Goal: Book appointment/travel/reservation

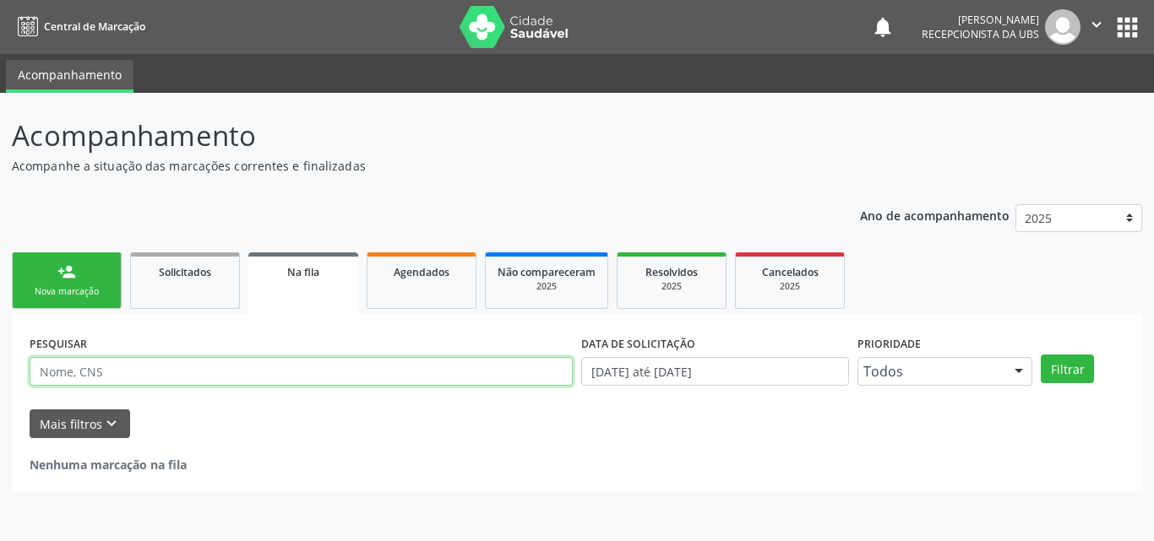
click at [143, 378] on input "text" at bounding box center [301, 371] width 543 height 29
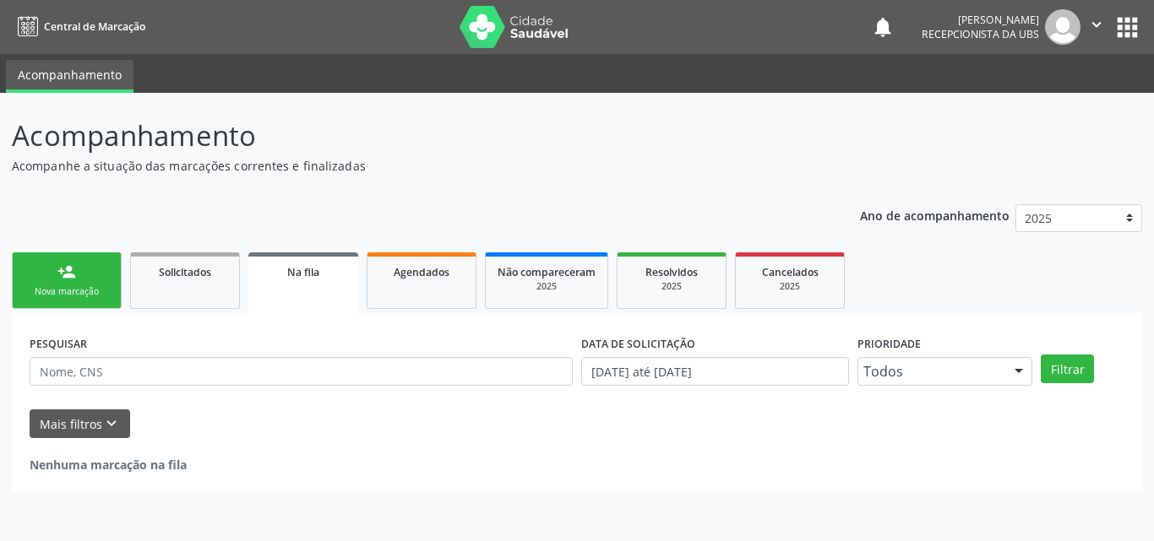
click at [66, 280] on div "person_add" at bounding box center [66, 272] width 19 height 19
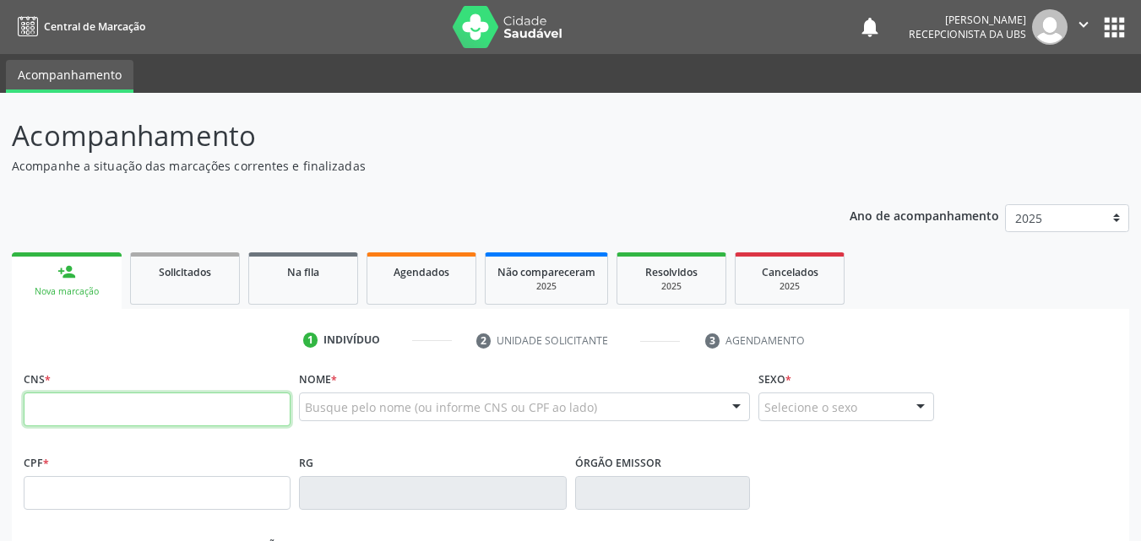
click at [91, 426] on input "text" at bounding box center [157, 410] width 267 height 34
type input "706 8087 8983 9621"
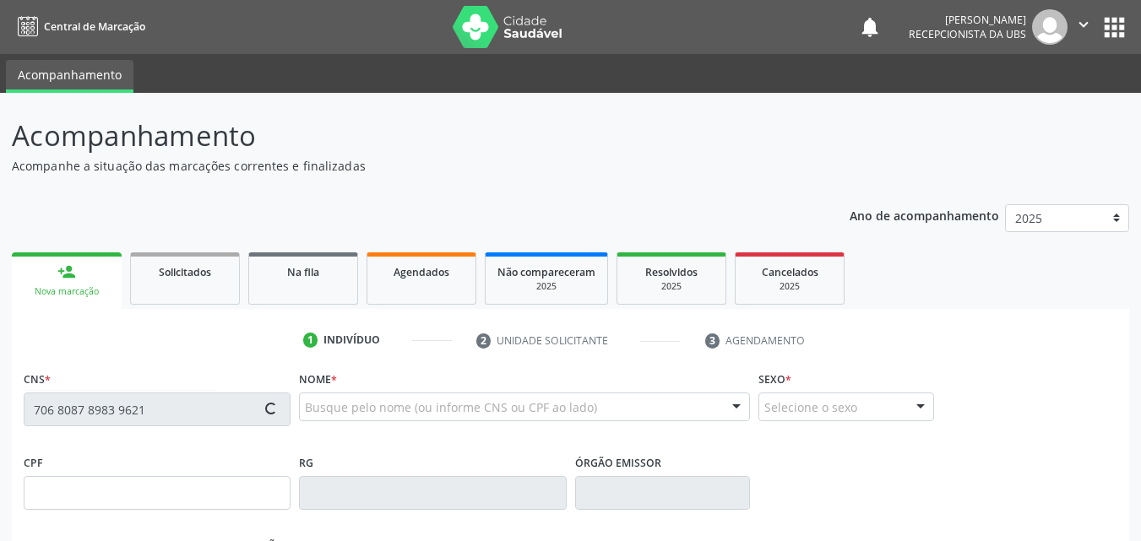
type input "048.638.964-25"
type input "[DATE]"
type input "Auseni Maria da Conceicao"
type input "[PHONE_NUMBER]"
type input "1334"
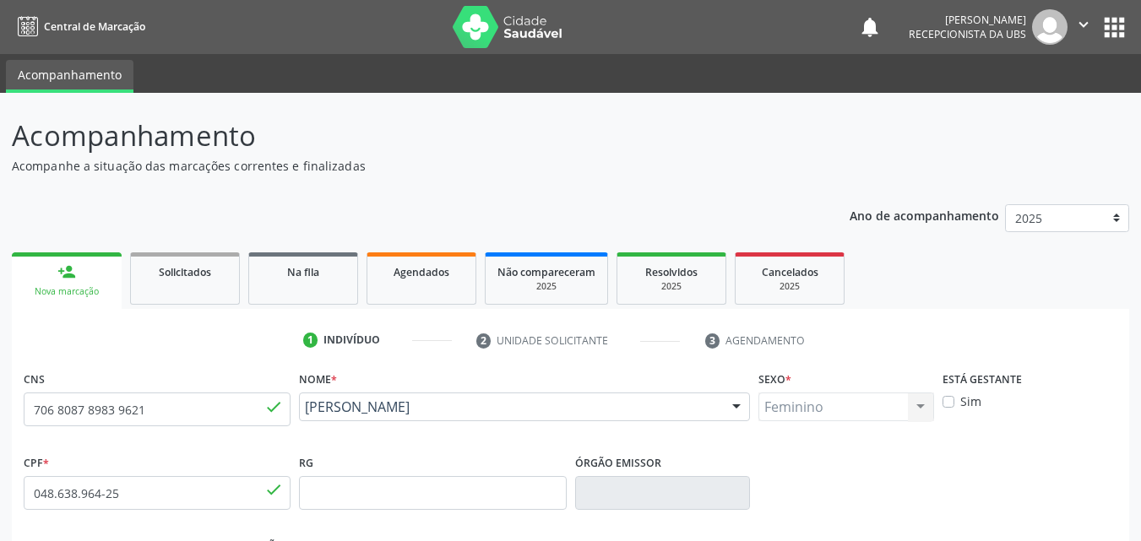
drag, startPoint x: 475, startPoint y: 431, endPoint x: 302, endPoint y: 412, distance: 174.1
click at [303, 412] on div "[PERSON_NAME] [PERSON_NAME] CNS: 706 8087 8983 9621 CPF: 048.638.964-25 Nascime…" at bounding box center [524, 413] width 451 height 41
copy span "[PERSON_NAME]"
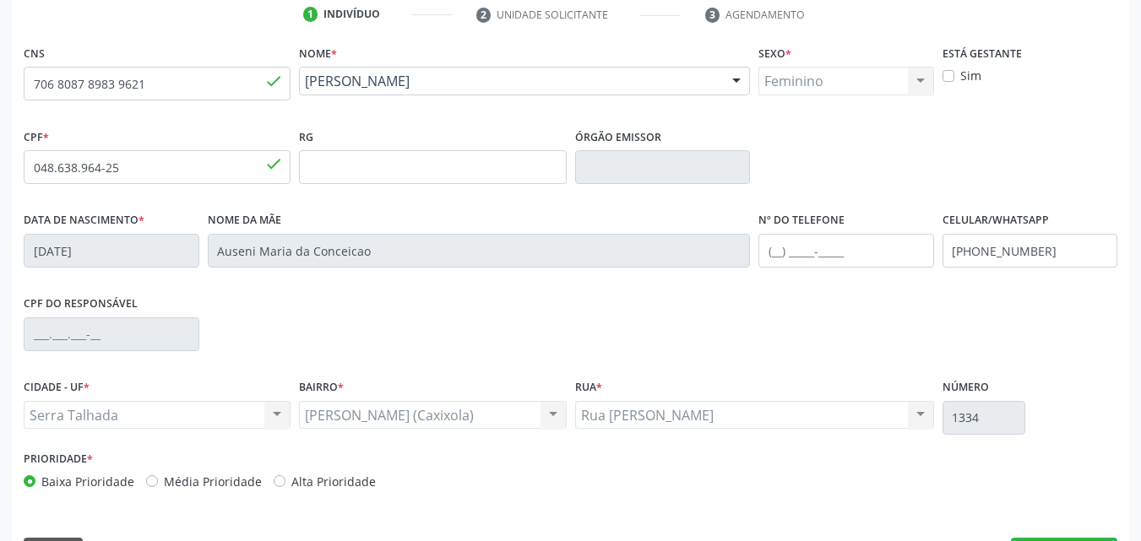
scroll to position [374, 0]
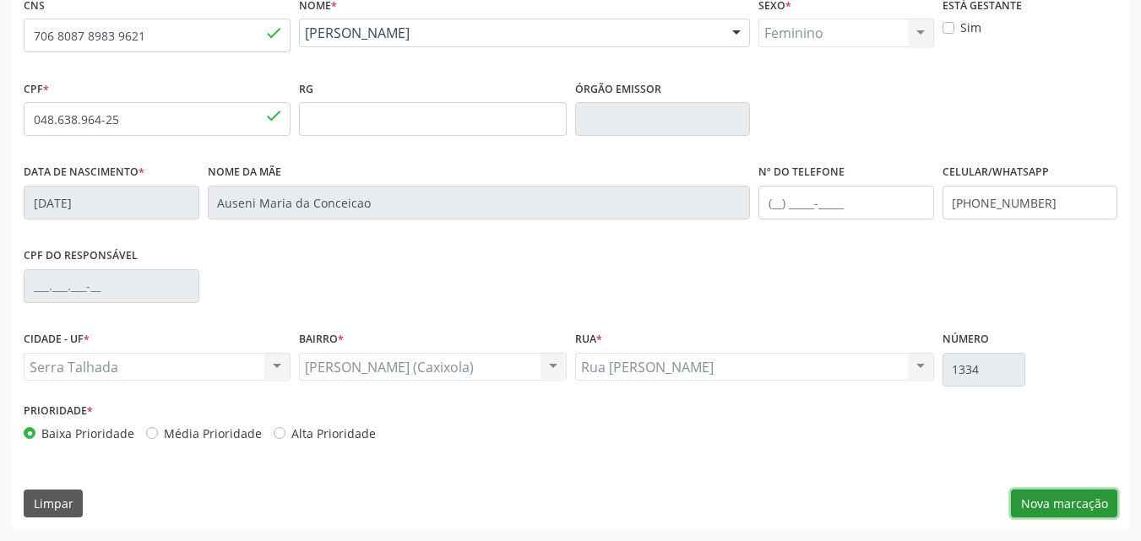
click at [1020, 512] on button "Nova marcação" at bounding box center [1064, 504] width 106 height 29
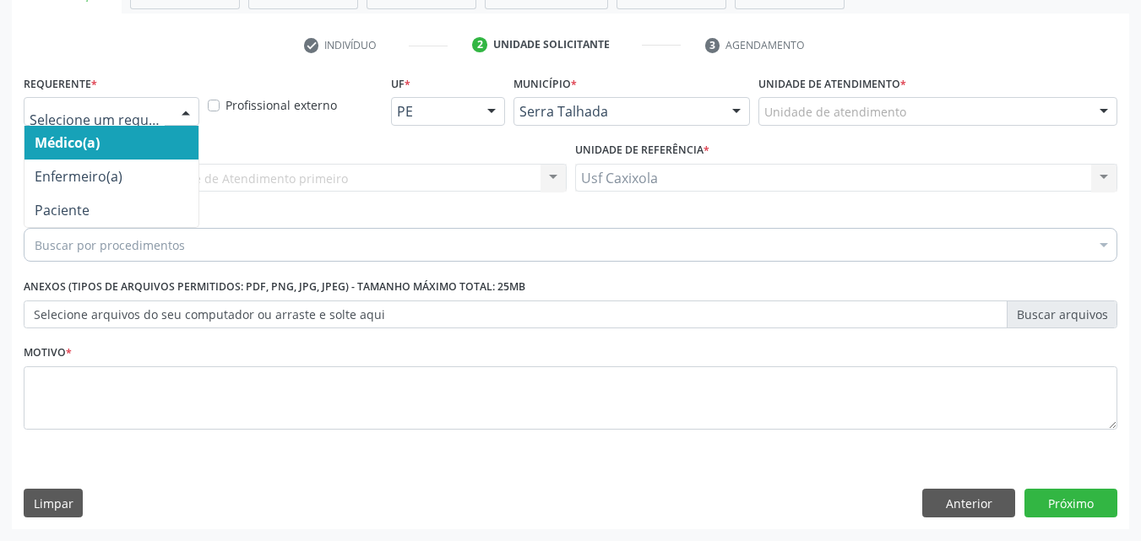
click at [177, 120] on div at bounding box center [185, 112] width 25 height 29
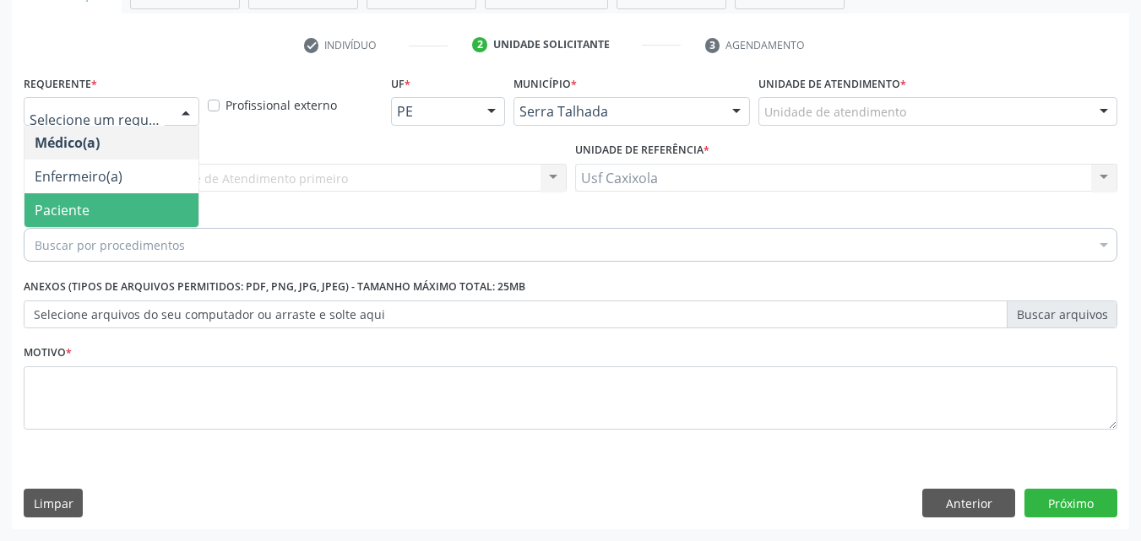
click at [176, 205] on span "Paciente" at bounding box center [111, 210] width 174 height 34
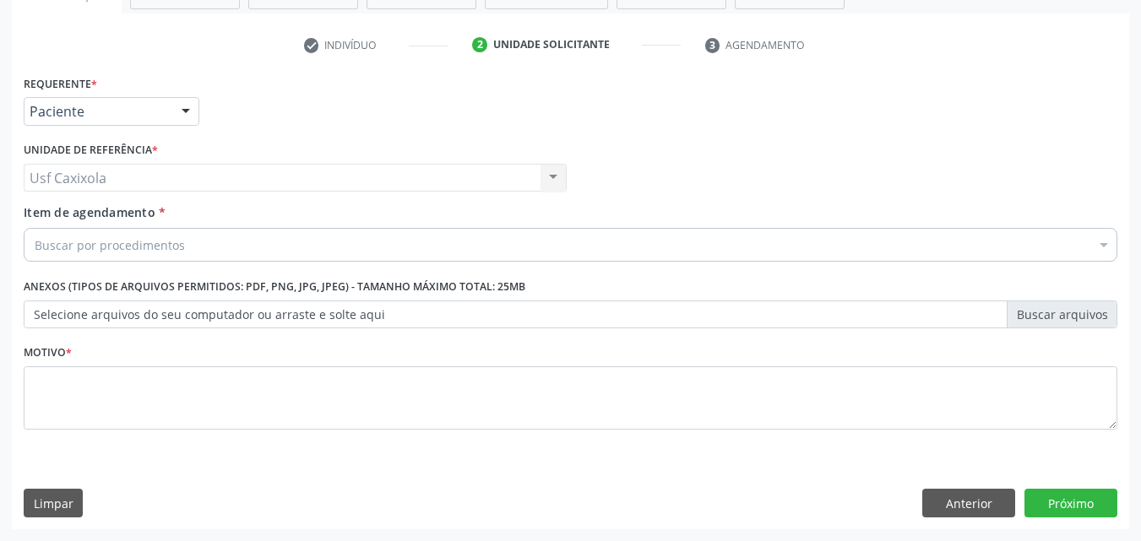
click at [163, 254] on div "Buscar por procedimentos" at bounding box center [571, 245] width 1094 height 34
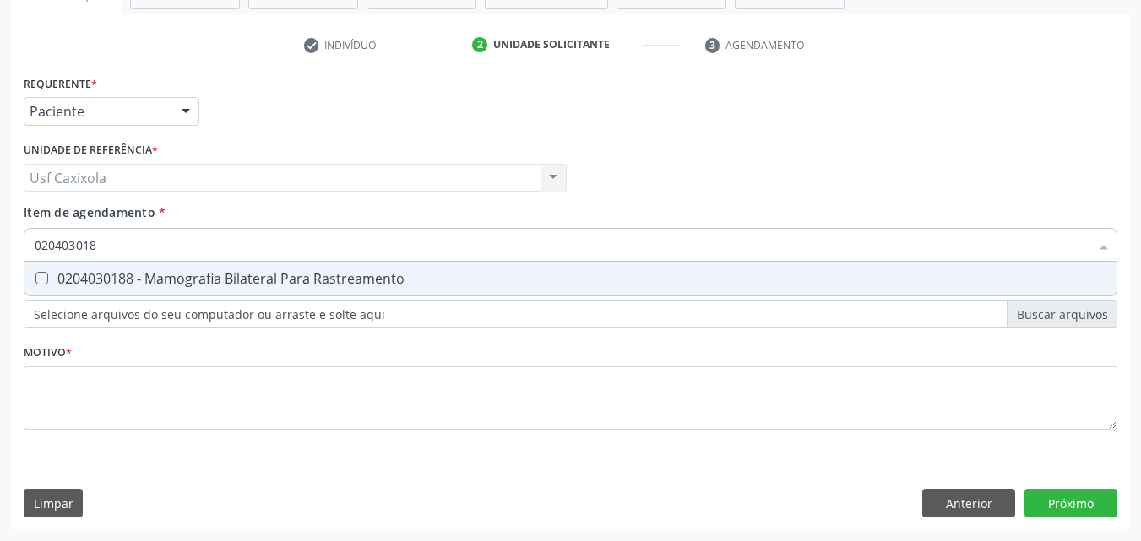
type input "0204030188"
click at [151, 280] on div "0204030188 - Mamografia Bilateral Para Rastreamento" at bounding box center [571, 279] width 1072 height 14
checkbox Rastreamento "true"
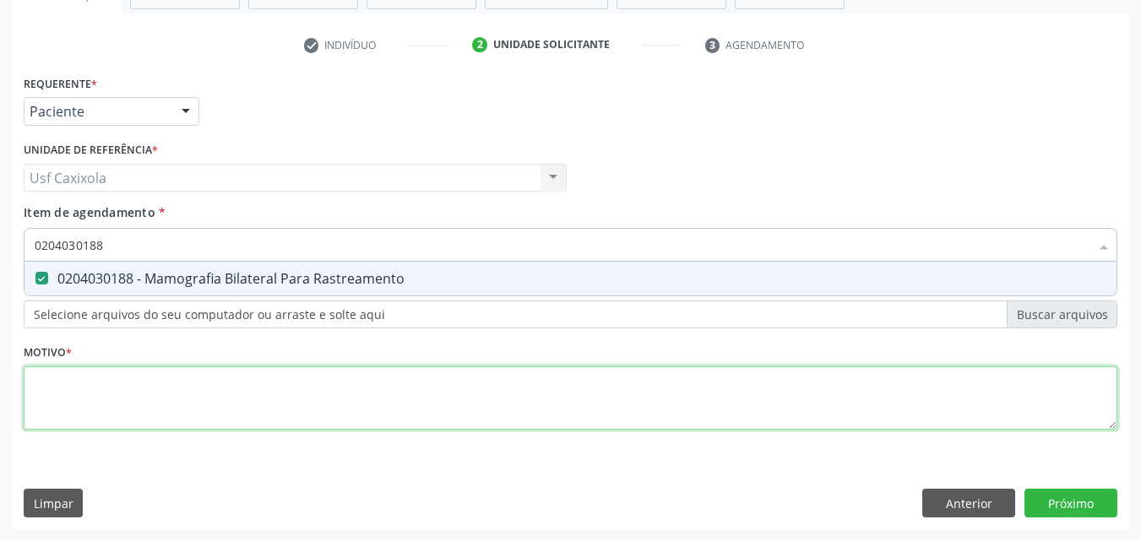
click at [156, 389] on div "Requerente * Paciente Médico(a) Enfermeiro(a) Paciente Nenhum resultado encontr…" at bounding box center [571, 262] width 1094 height 383
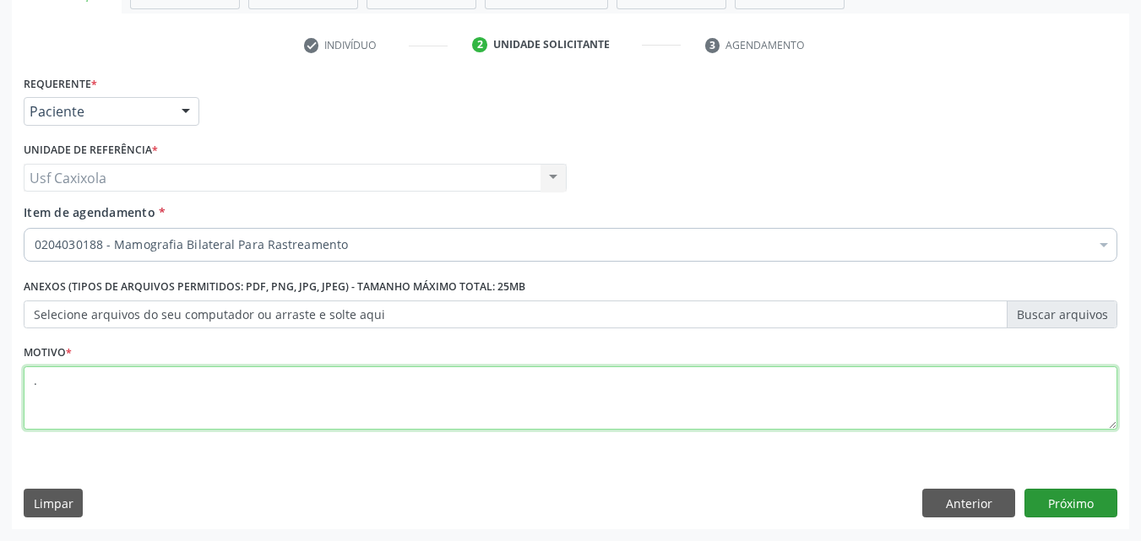
type textarea "."
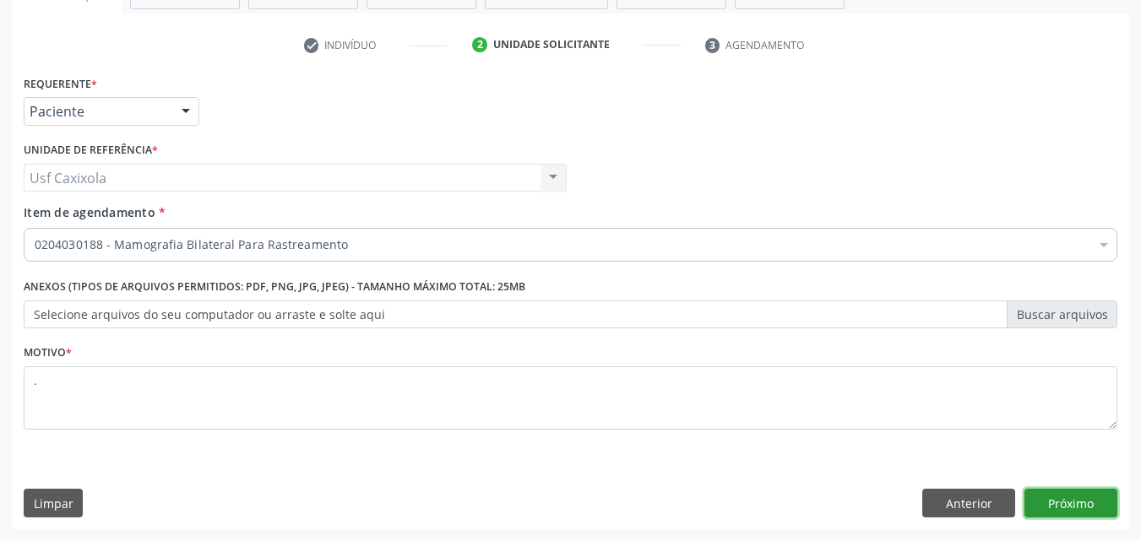
click at [1094, 511] on button "Próximo" at bounding box center [1070, 503] width 93 height 29
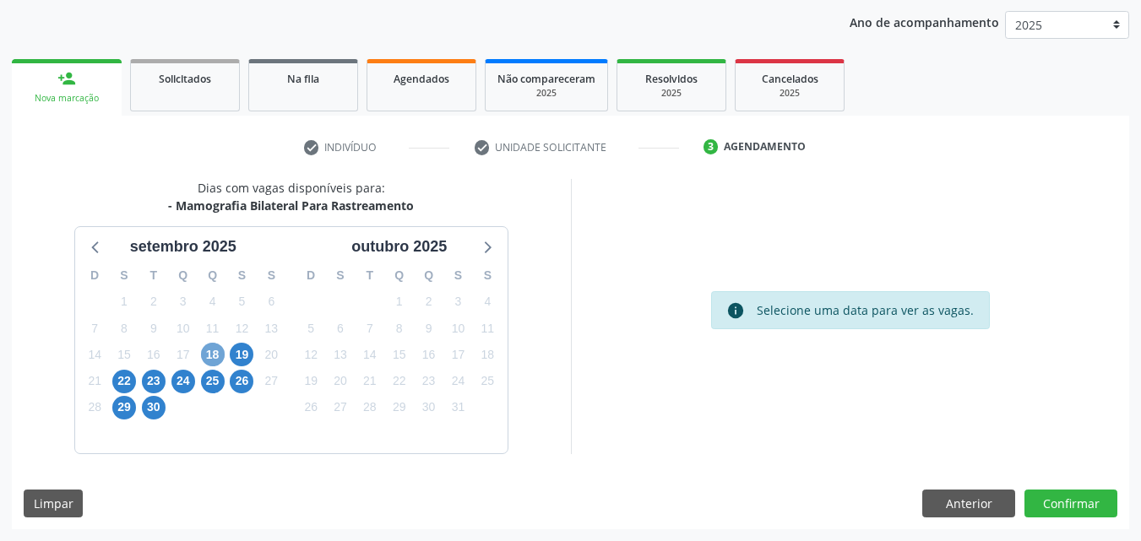
click at [211, 350] on span "18" at bounding box center [213, 355] width 24 height 24
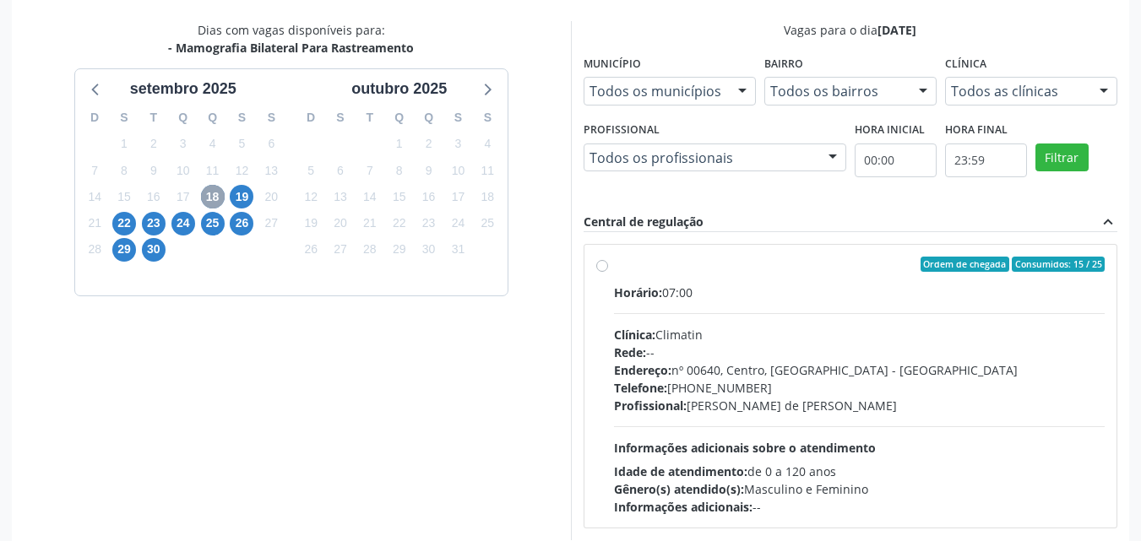
scroll to position [362, 0]
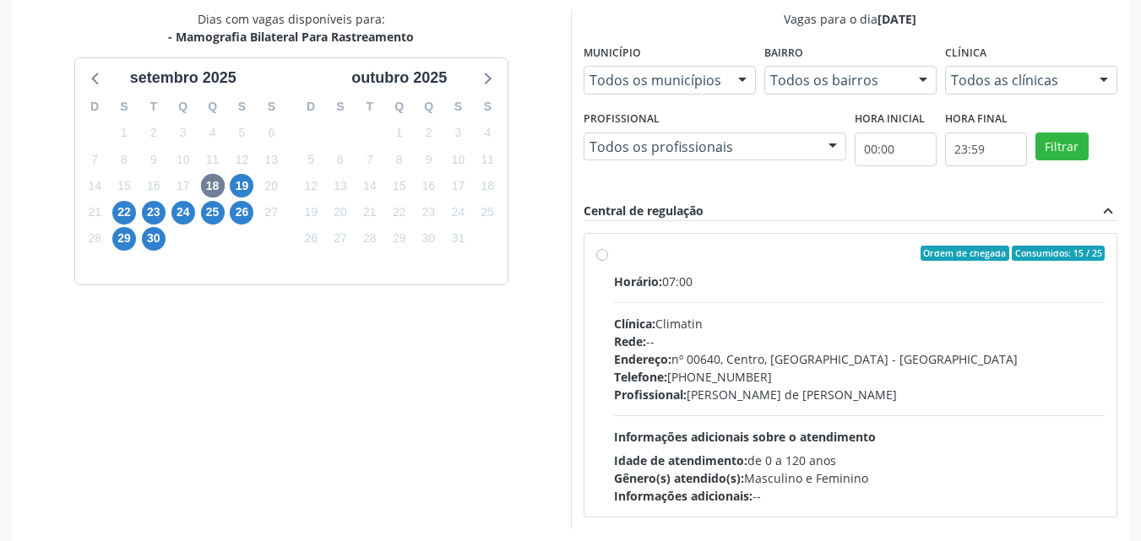
click at [609, 257] on div "Ordem de chegada Consumidos: 15 / 25 Horário: 07:00 Clínica: Climatin Rede: -- …" at bounding box center [850, 375] width 509 height 259
radio input "true"
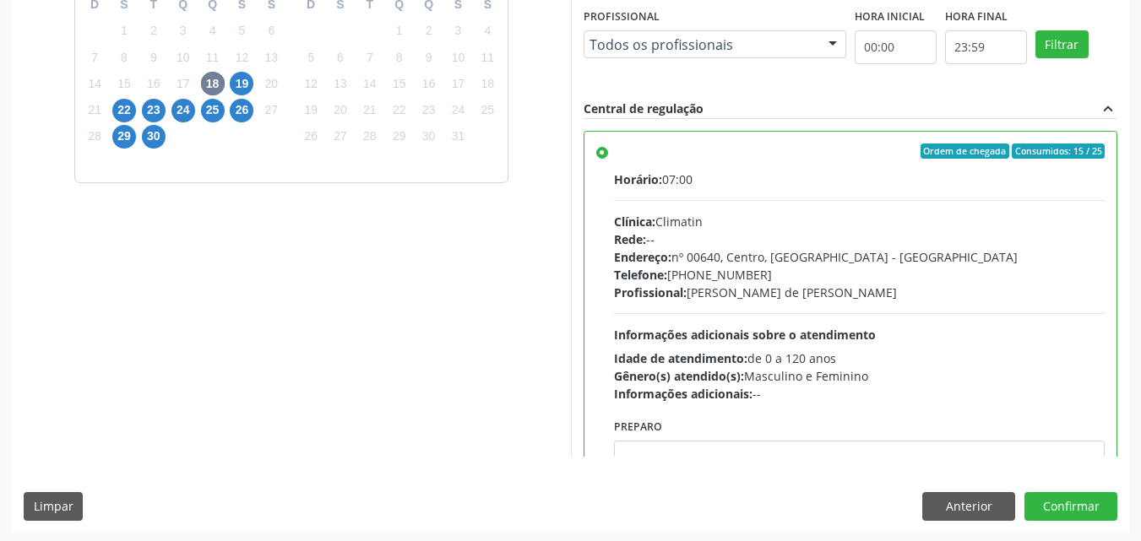
scroll to position [468, 0]
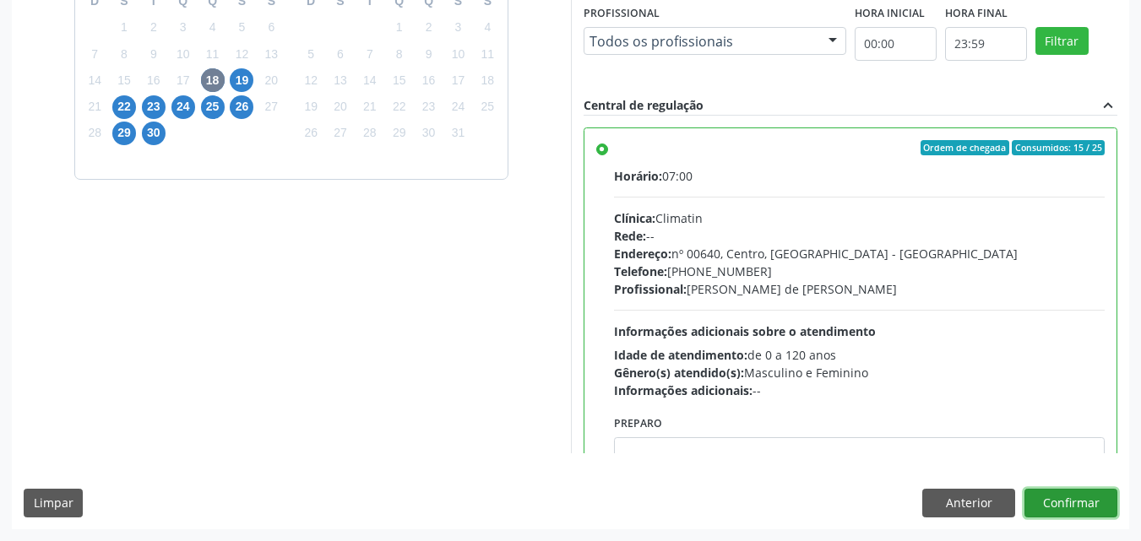
click at [1077, 508] on button "Confirmar" at bounding box center [1070, 503] width 93 height 29
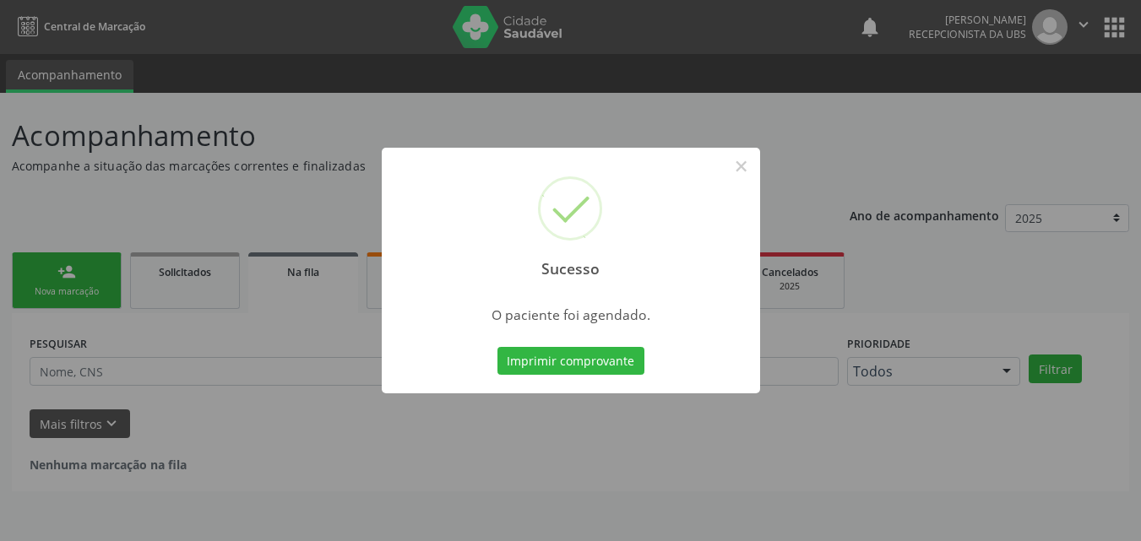
scroll to position [0, 0]
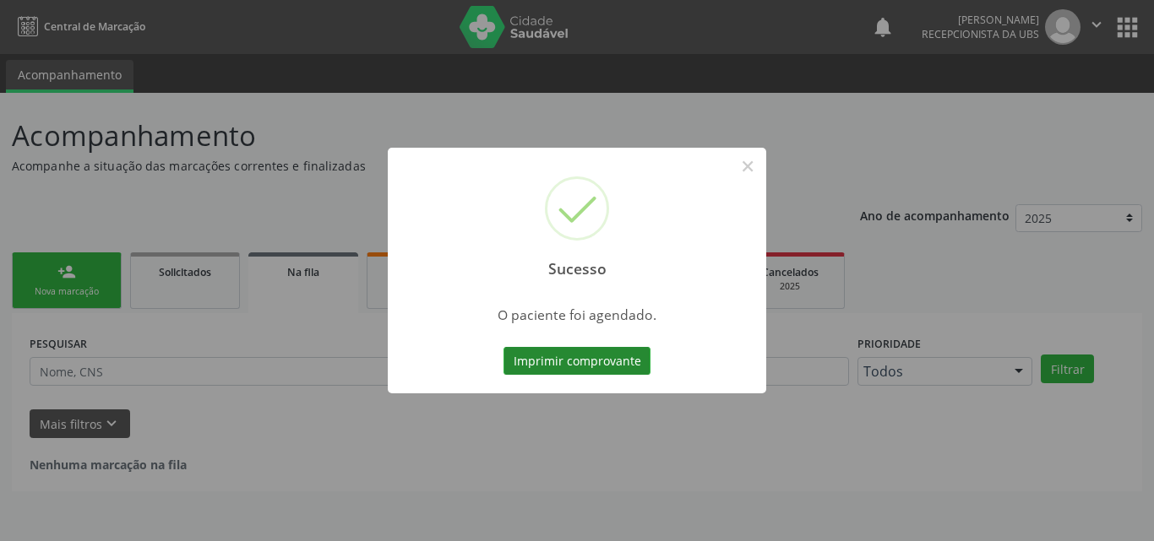
click at [587, 362] on button "Imprimir comprovante" at bounding box center [576, 361] width 147 height 29
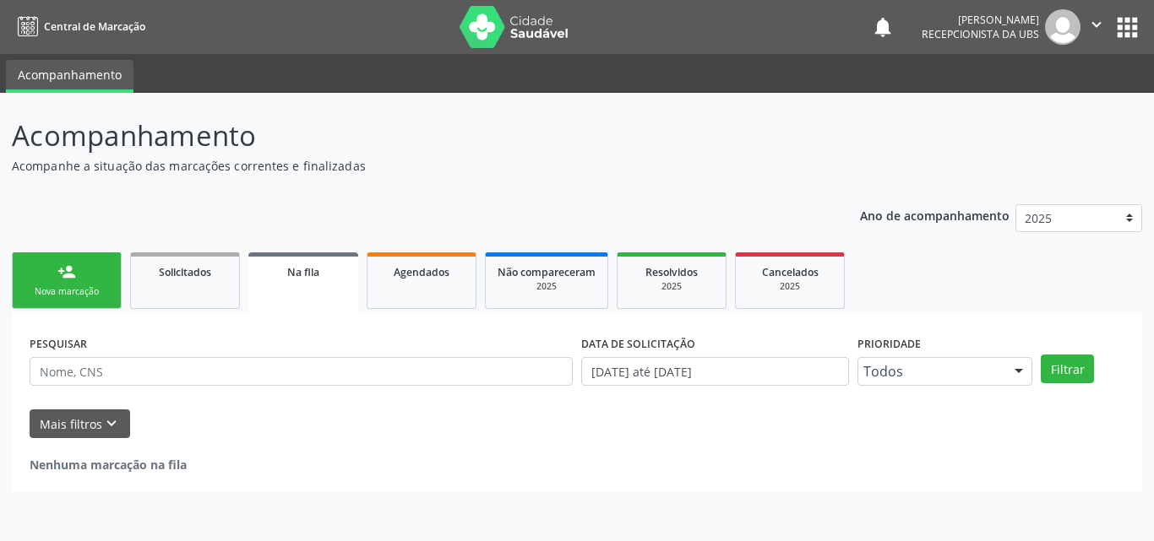
click at [57, 284] on link "person_add Nova marcação" at bounding box center [67, 280] width 110 height 57
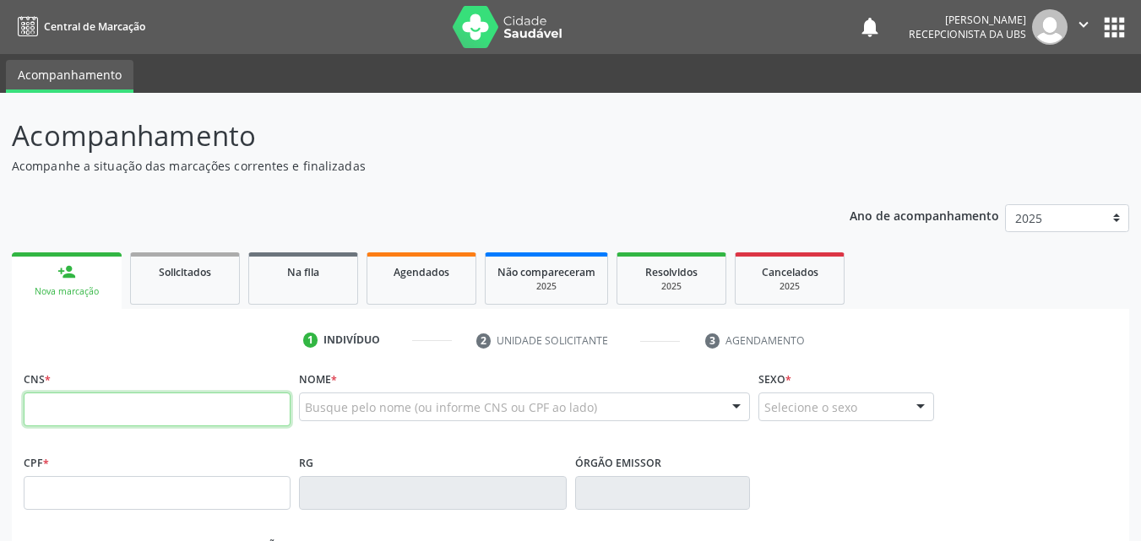
click at [139, 404] on input "text" at bounding box center [157, 410] width 267 height 34
paste input "700 2089 9977 8021"
type input "700 2089 9977 8021"
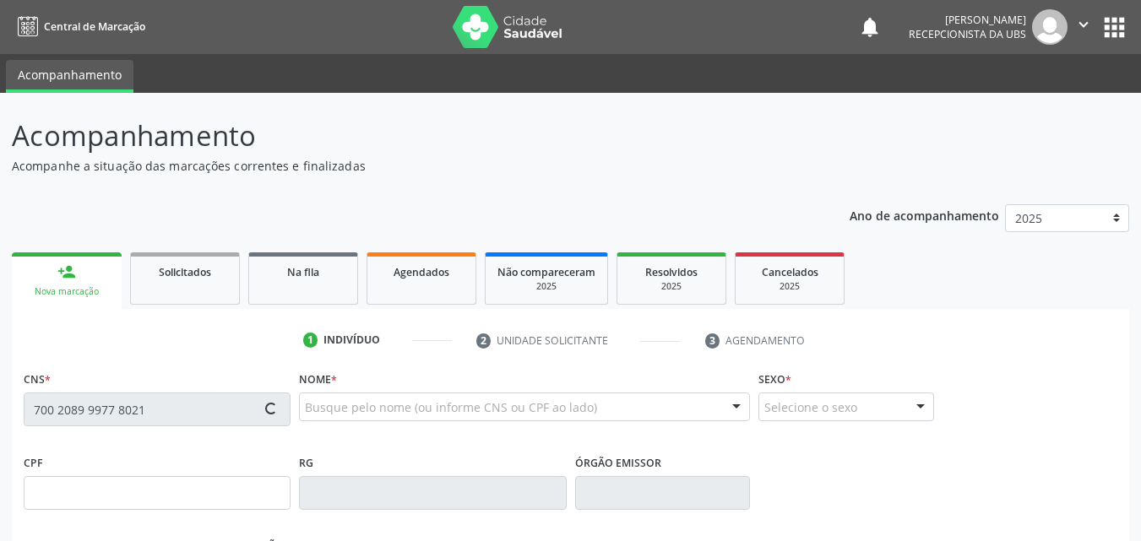
type input "1[DATE]"
type input "Jucinete de [PERSON_NAME]"
type input "[PHONE_NUMBER]"
type input "803"
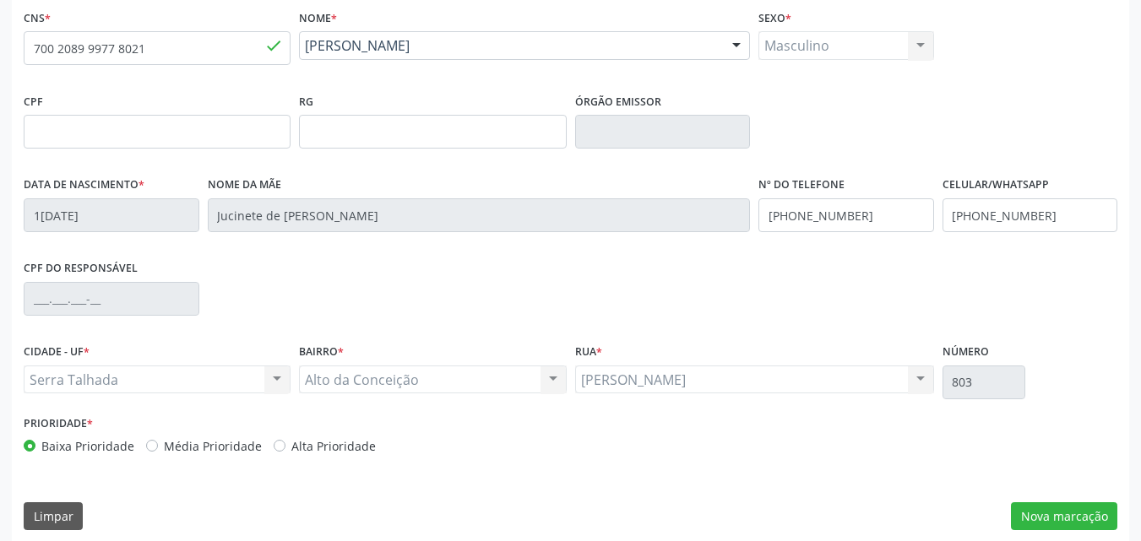
scroll to position [374, 0]
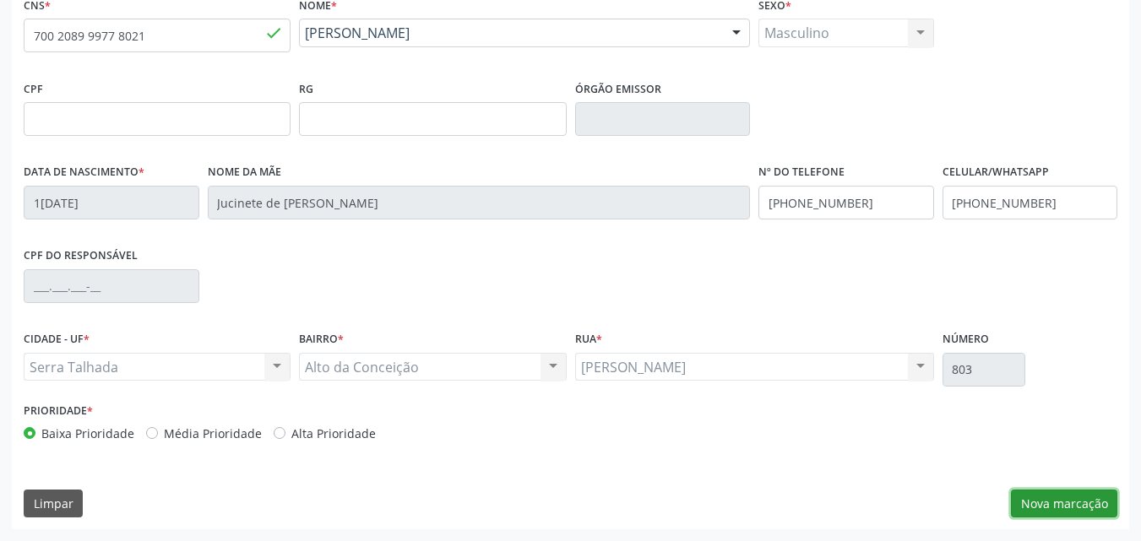
click at [1053, 503] on button "Nova marcação" at bounding box center [1064, 504] width 106 height 29
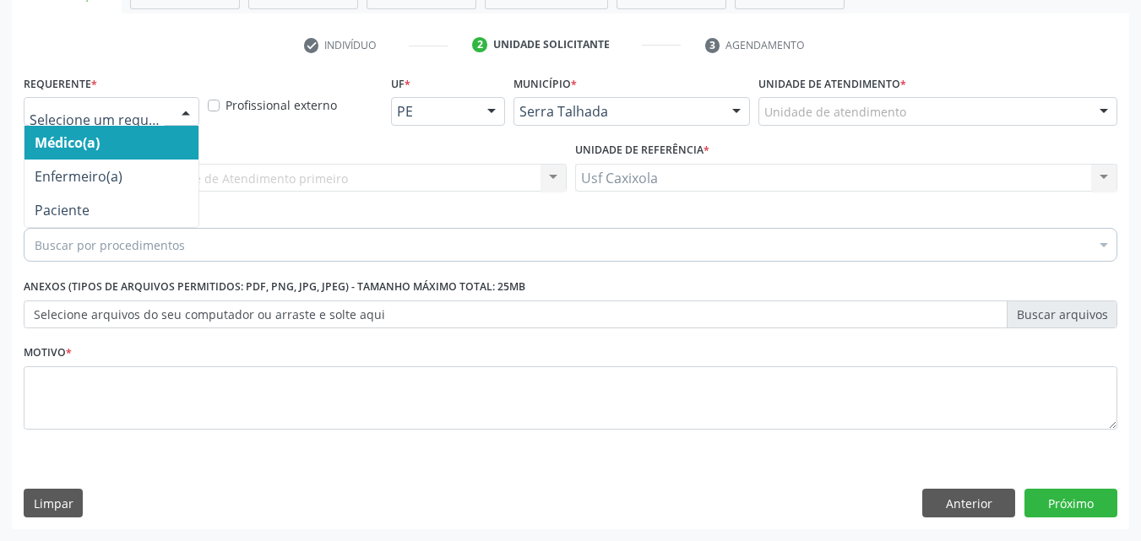
click at [176, 114] on div at bounding box center [185, 112] width 25 height 29
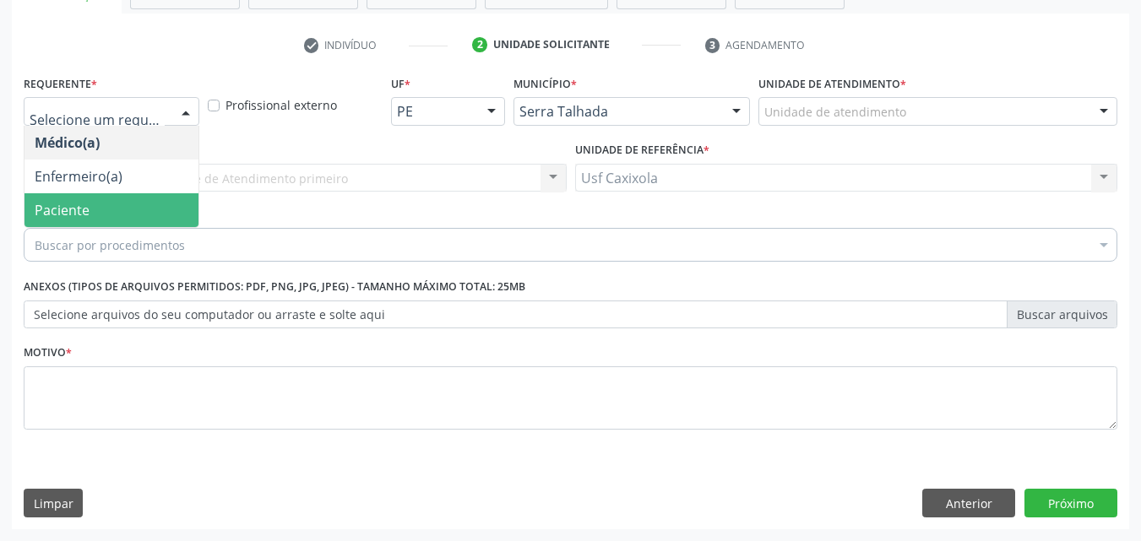
click at [171, 197] on ul "Médico(a) Enfermeiro(a) Paciente Nenhum resultado encontrado para: " " Não há n…" at bounding box center [111, 176] width 174 height 101
click at [171, 197] on span "Paciente" at bounding box center [111, 210] width 174 height 34
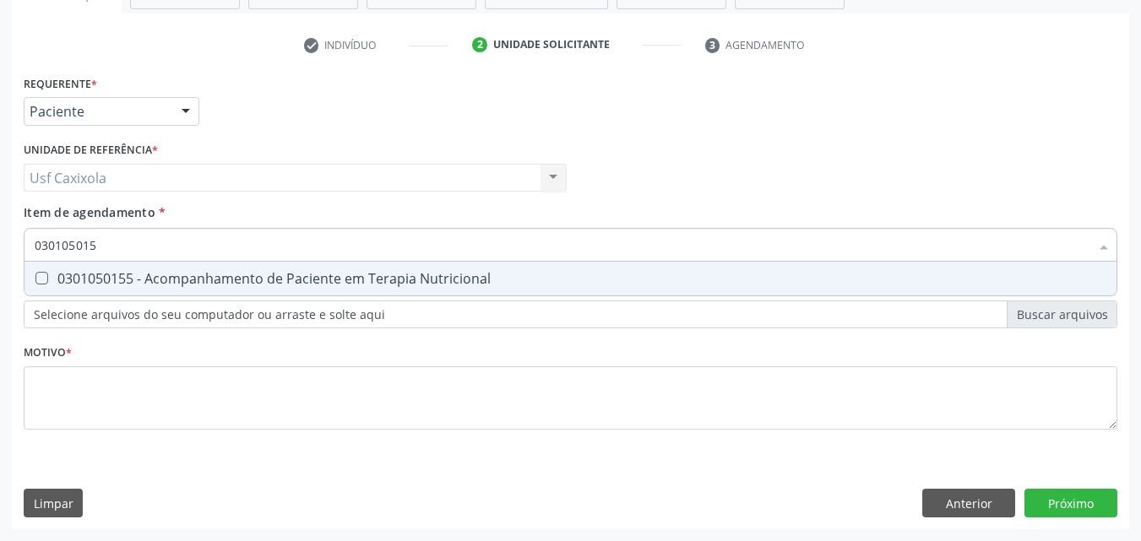
type input "0301050155"
click at [229, 280] on div "0301050155 - Acompanhamento de Paciente em Terapia Nutricional" at bounding box center [571, 279] width 1072 height 14
checkbox Nutricional "true"
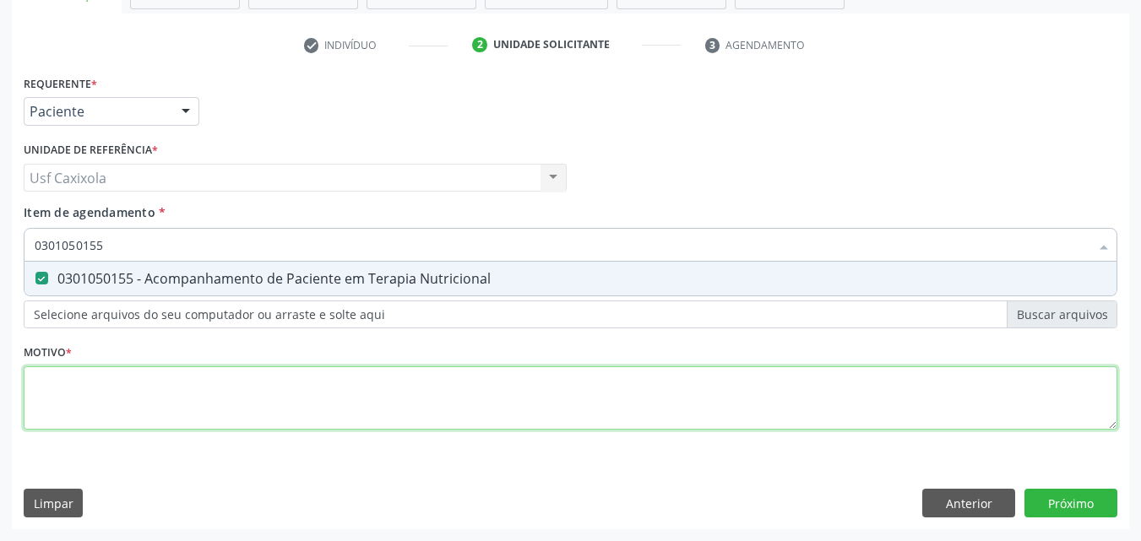
click at [253, 388] on div "Requerente * Paciente Médico(a) Enfermeiro(a) Paciente Nenhum resultado encontr…" at bounding box center [571, 262] width 1094 height 383
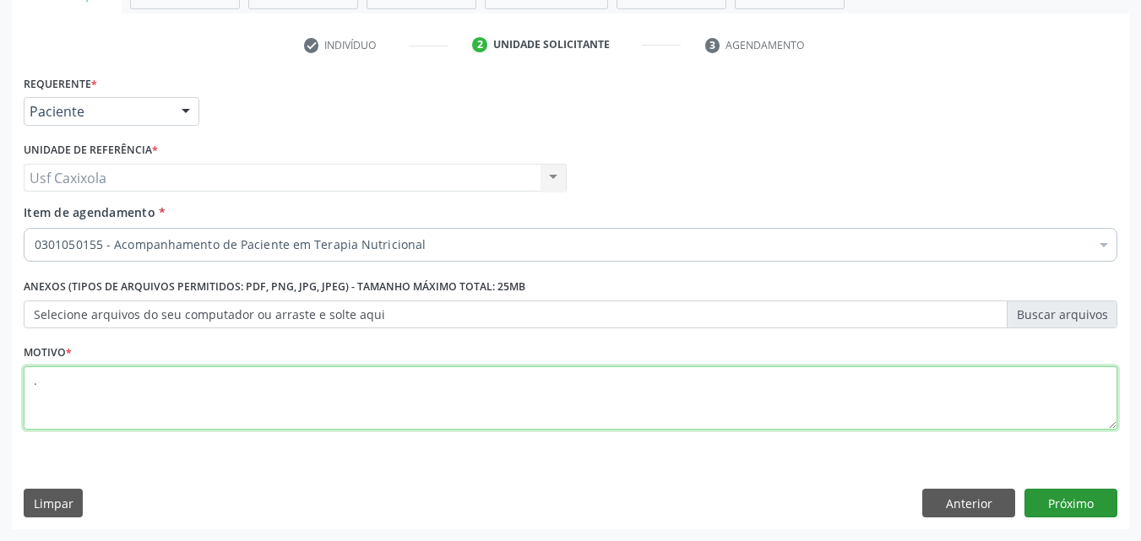
type textarea "."
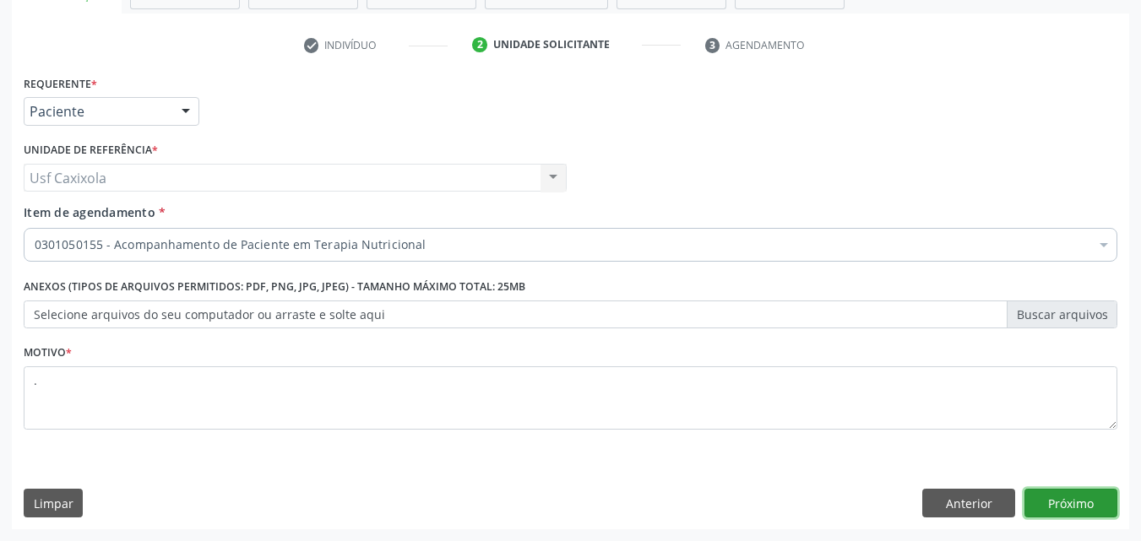
click at [1084, 508] on button "Próximo" at bounding box center [1070, 503] width 93 height 29
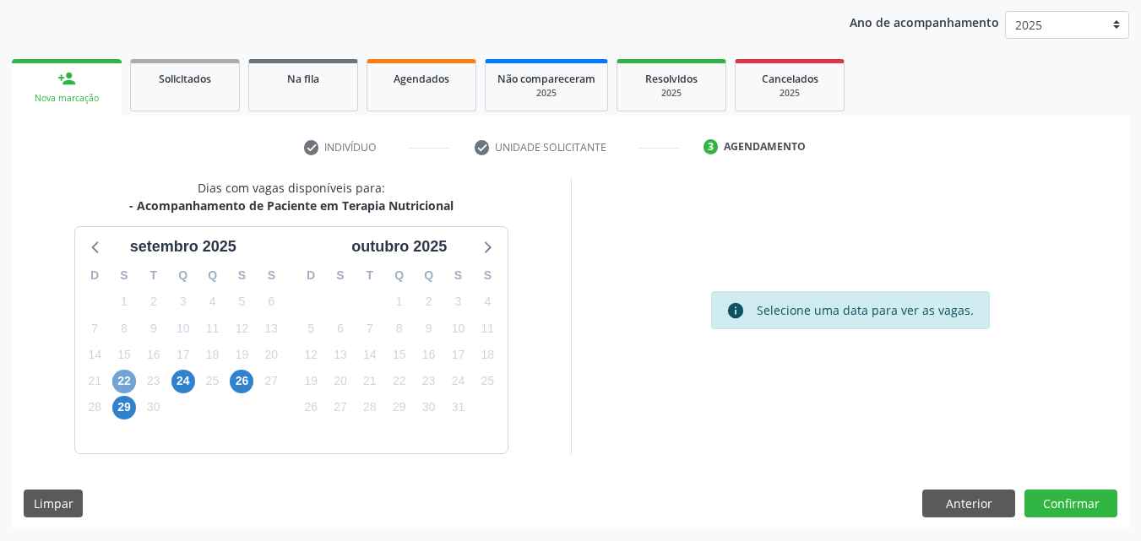
click at [120, 376] on span "22" at bounding box center [124, 382] width 24 height 24
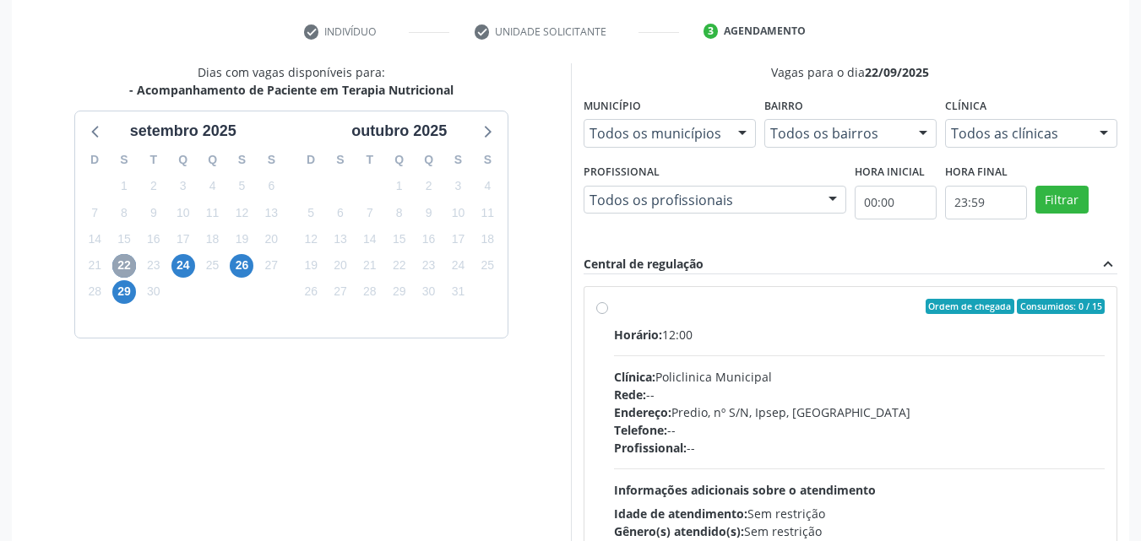
scroll to position [362, 0]
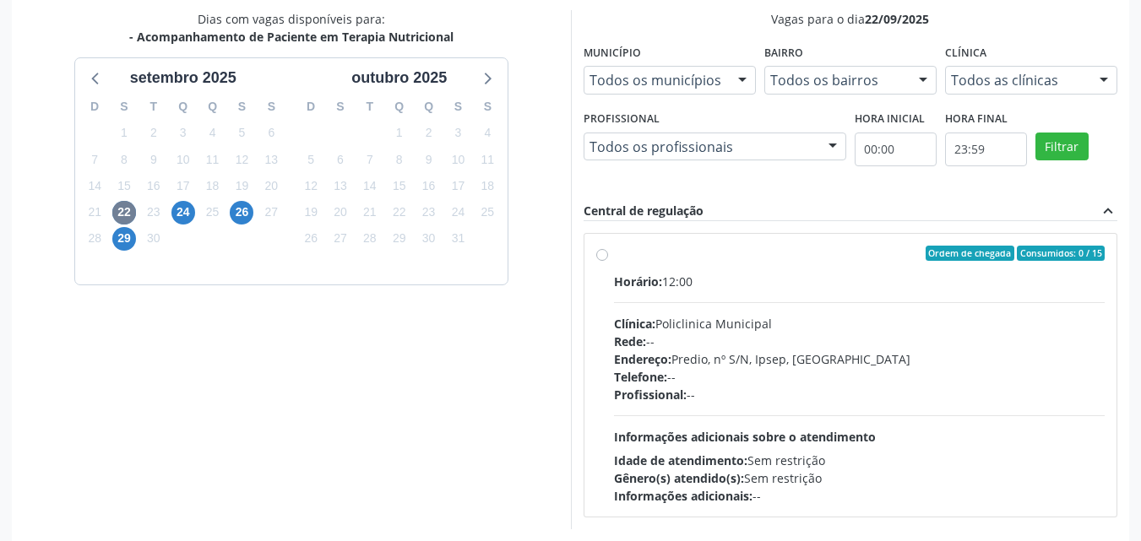
click at [614, 258] on label "Ordem de chegada Consumidos: 0 / 15 Horário: 12:00 Clínica: Policlinica Municip…" at bounding box center [859, 375] width 491 height 259
click at [600, 258] on input "Ordem de chegada Consumidos: 0 / 15 Horário: 12:00 Clínica: Policlinica Municip…" at bounding box center [602, 253] width 12 height 15
radio input "true"
click at [187, 221] on span "24" at bounding box center [183, 213] width 24 height 24
click at [132, 214] on span "22" at bounding box center [124, 213] width 24 height 24
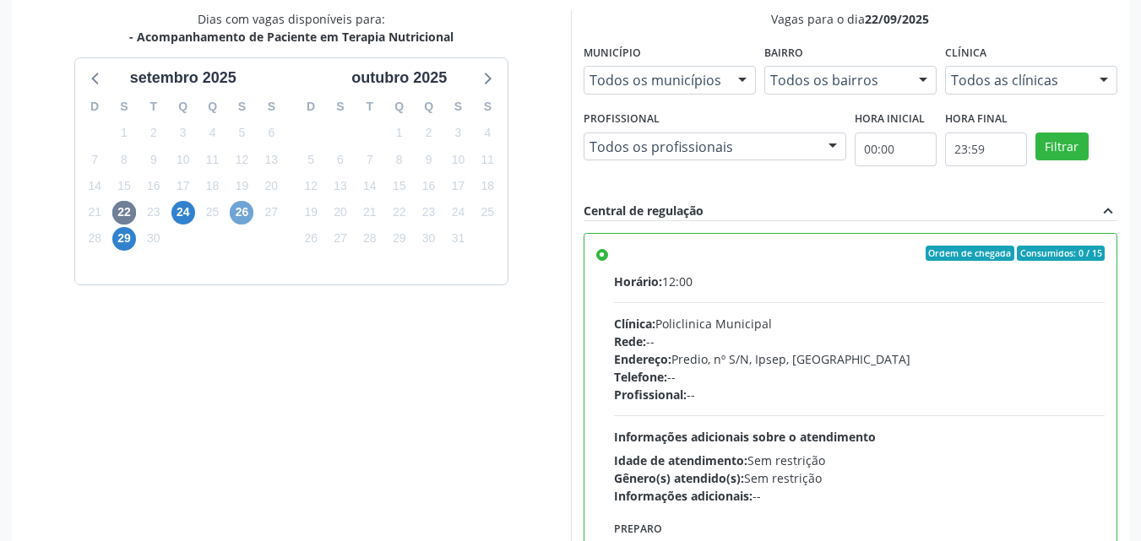
click at [243, 219] on span "26" at bounding box center [242, 213] width 24 height 24
click at [191, 209] on span "24" at bounding box center [183, 213] width 24 height 24
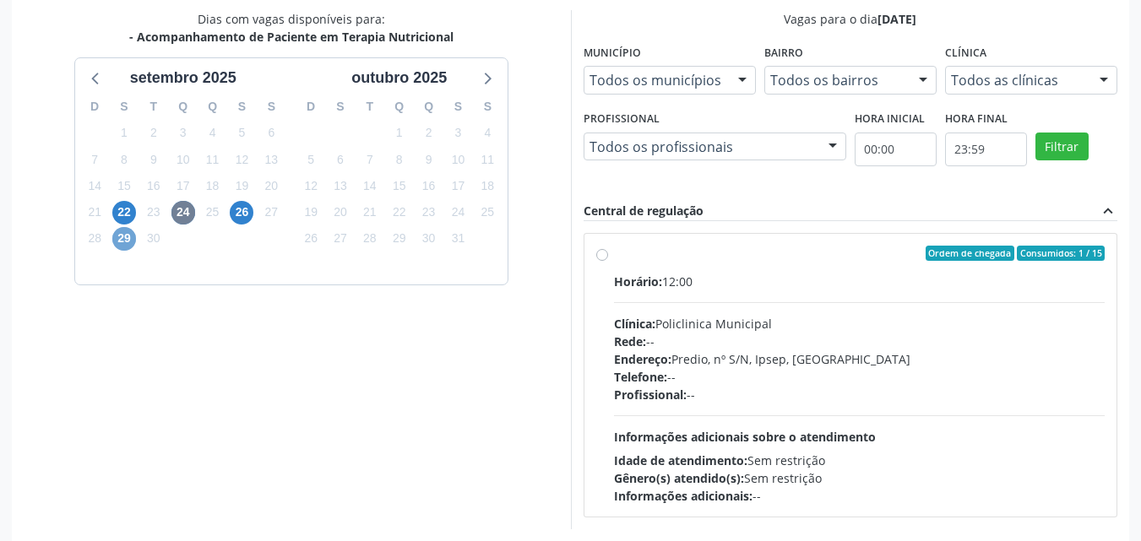
click at [126, 236] on span "29" at bounding box center [124, 239] width 24 height 24
click at [123, 220] on span "22" at bounding box center [124, 213] width 24 height 24
click at [154, 312] on div "Dias com vagas disponíveis para: - Acompanhamento de Paciente em Terapia Nutric…" at bounding box center [291, 284] width 559 height 549
click at [147, 310] on div "Dias com vagas disponíveis para: - Acompanhamento de Paciente em Terapia Nutric…" at bounding box center [291, 284] width 559 height 549
drag, startPoint x: 147, startPoint y: 310, endPoint x: 98, endPoint y: 328, distance: 52.1
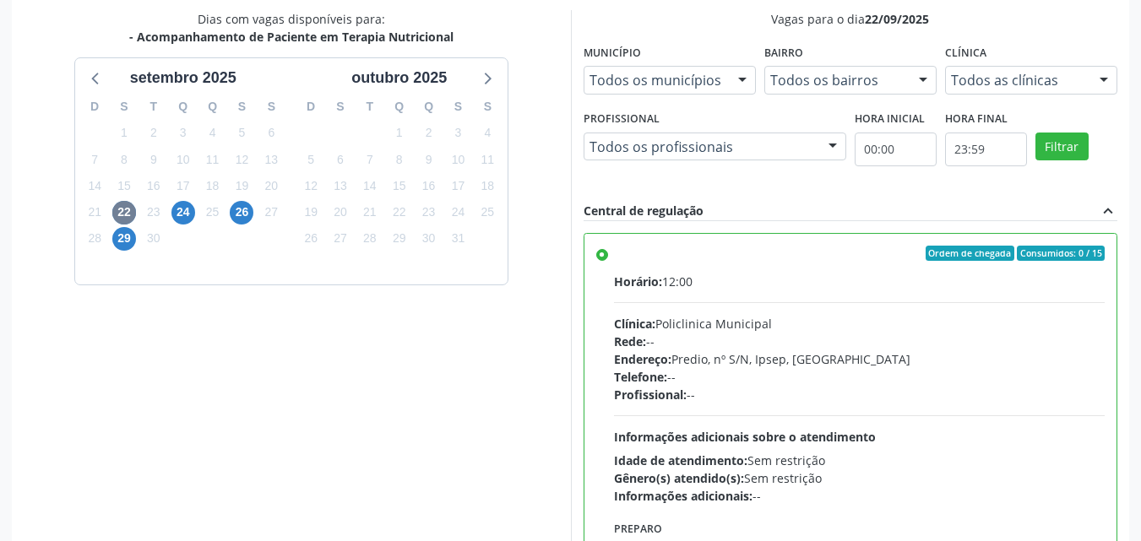
click at [98, 328] on div "Dias com vagas disponíveis para: - Acompanhamento de Paciente em Terapia Nutric…" at bounding box center [291, 284] width 559 height 549
drag, startPoint x: 98, startPoint y: 317, endPoint x: 78, endPoint y: 312, distance: 20.7
click at [78, 312] on div "Dias com vagas disponíveis para: - Acompanhamento de Paciente em Terapia Nutric…" at bounding box center [291, 284] width 559 height 549
drag, startPoint x: 88, startPoint y: 305, endPoint x: 46, endPoint y: 242, distance: 76.1
click at [46, 242] on div "Dias com vagas disponíveis para: - Acompanhamento de Paciente em Terapia Nutric…" at bounding box center [291, 284] width 559 height 549
